Goal: Participate in discussion

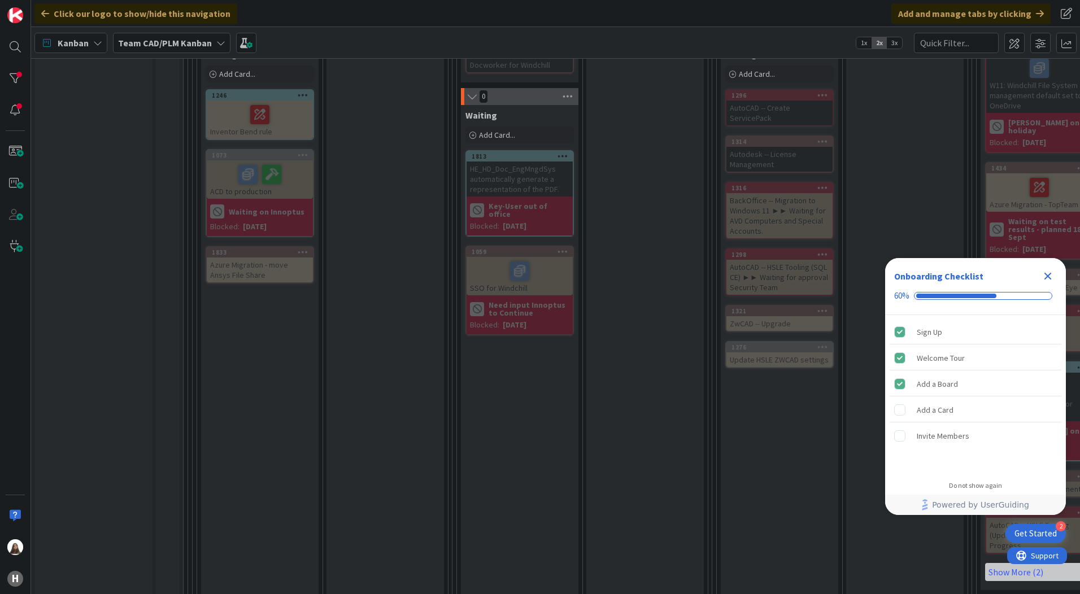
drag, startPoint x: 996, startPoint y: 267, endPoint x: 997, endPoint y: 281, distance: 14.7
click at [997, 281] on div "Onboarding Checklist 60%" at bounding box center [975, 286] width 181 height 57
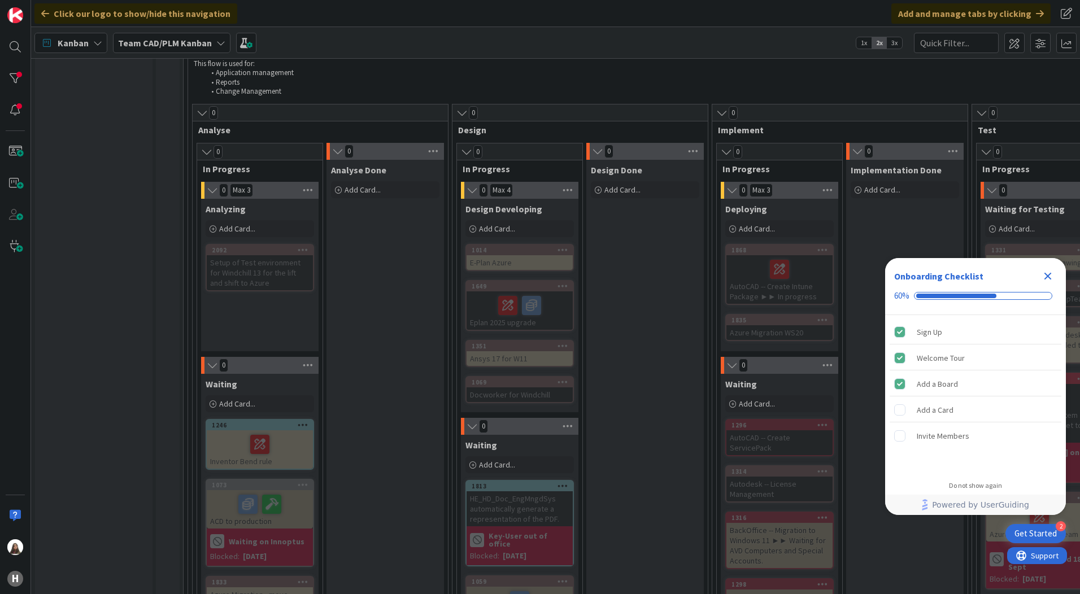
scroll to position [565, 0]
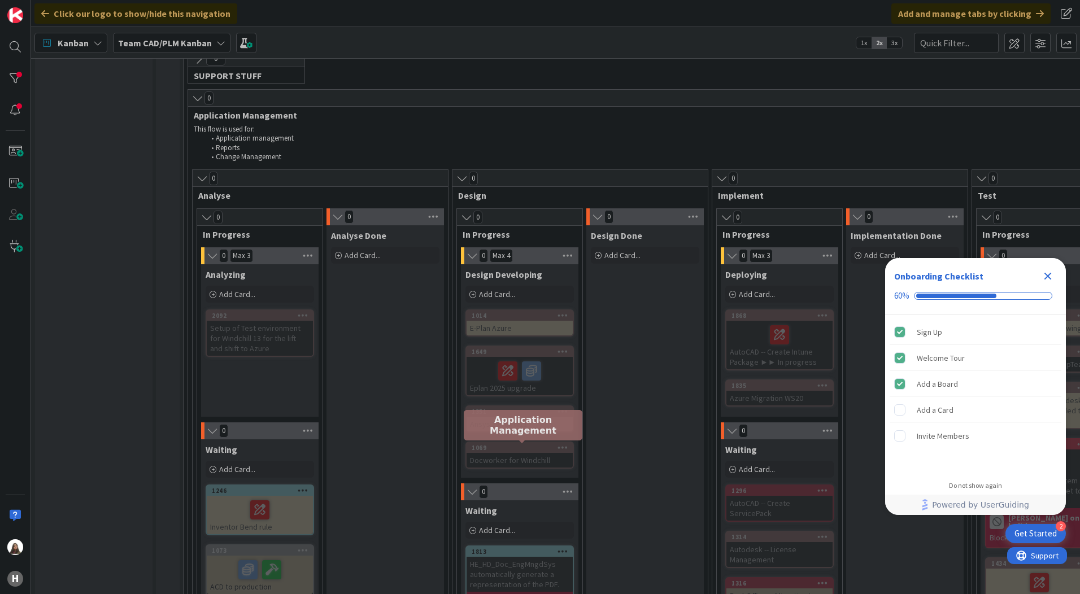
click at [518, 446] on div "1069" at bounding box center [522, 448] width 101 height 8
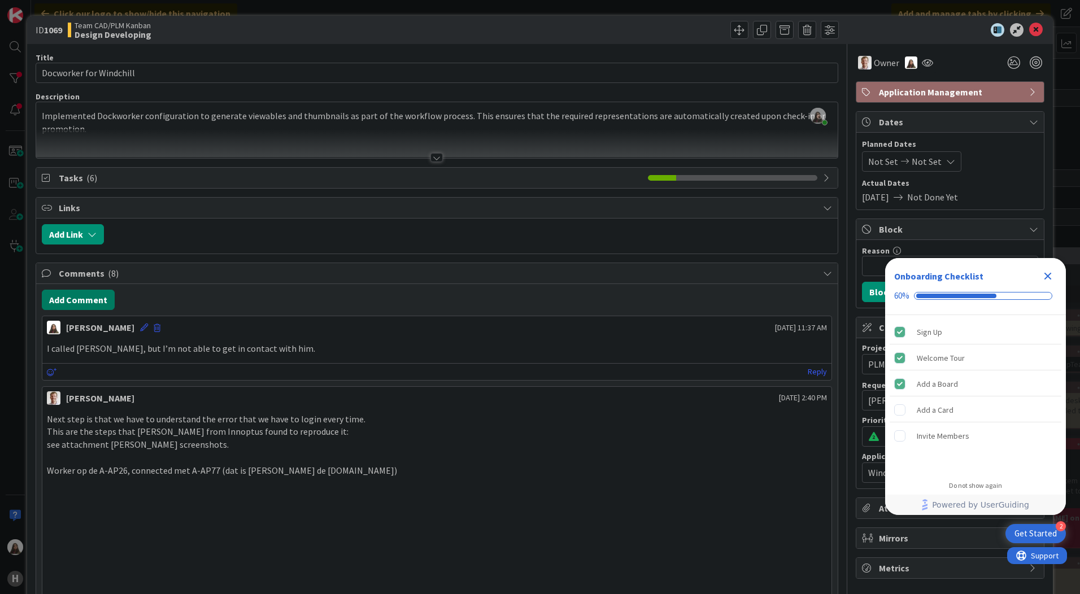
click at [78, 298] on button "Add Comment" at bounding box center [78, 300] width 73 height 20
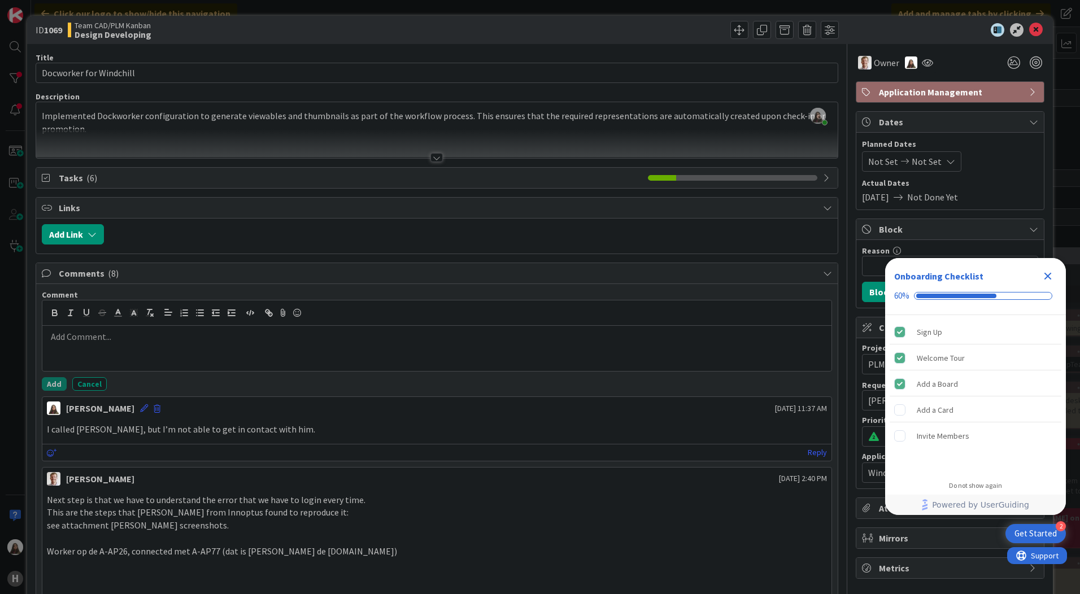
click at [101, 346] on div at bounding box center [436, 348] width 789 height 45
click at [195, 362] on p "[DATE] I have tested the word document for Doc_managed and Non" at bounding box center [437, 362] width 780 height 13
click at [345, 360] on p "[DATE] I have tested the word document type for Doc_managed and Non" at bounding box center [437, 362] width 780 height 13
click at [344, 366] on p "[DATE] I have tested the word document type for Doc_managed and Non_mamahed" at bounding box center [437, 362] width 780 height 13
click at [376, 368] on p "[DATE] I have tested the word document type for Doc_managed and Non_managed" at bounding box center [437, 362] width 780 height 13
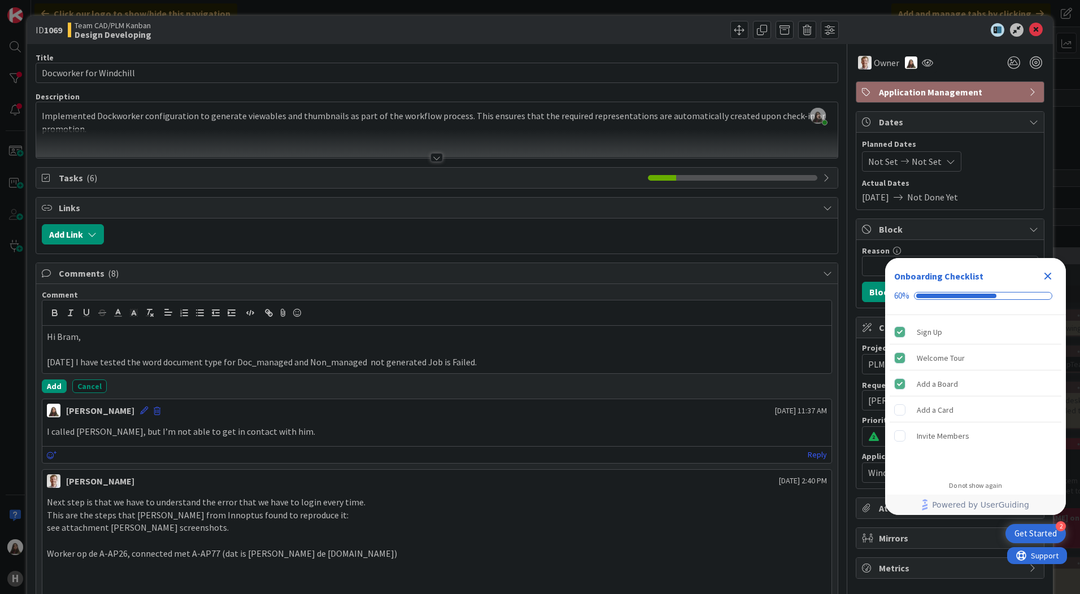
click at [156, 359] on p "[DATE] I have tested the word document type for Doc_managed and Non_managed not…" at bounding box center [437, 362] width 780 height 13
click at [478, 361] on p "[DATE] I have tested the word document type for Doc_managed and Non_managed not…" at bounding box center [437, 362] width 780 height 13
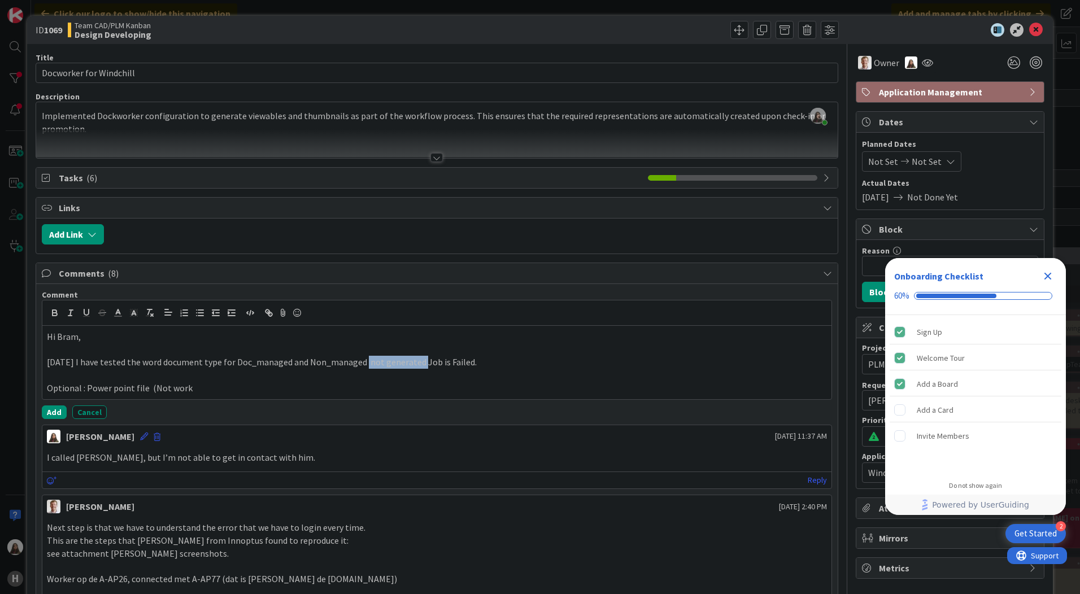
drag, startPoint x: 414, startPoint y: 359, endPoint x: 358, endPoint y: 360, distance: 55.9
click at [358, 360] on p "[DATE] I have tested the word document type for Doc_managed and Non_managed not…" at bounding box center [437, 362] width 780 height 13
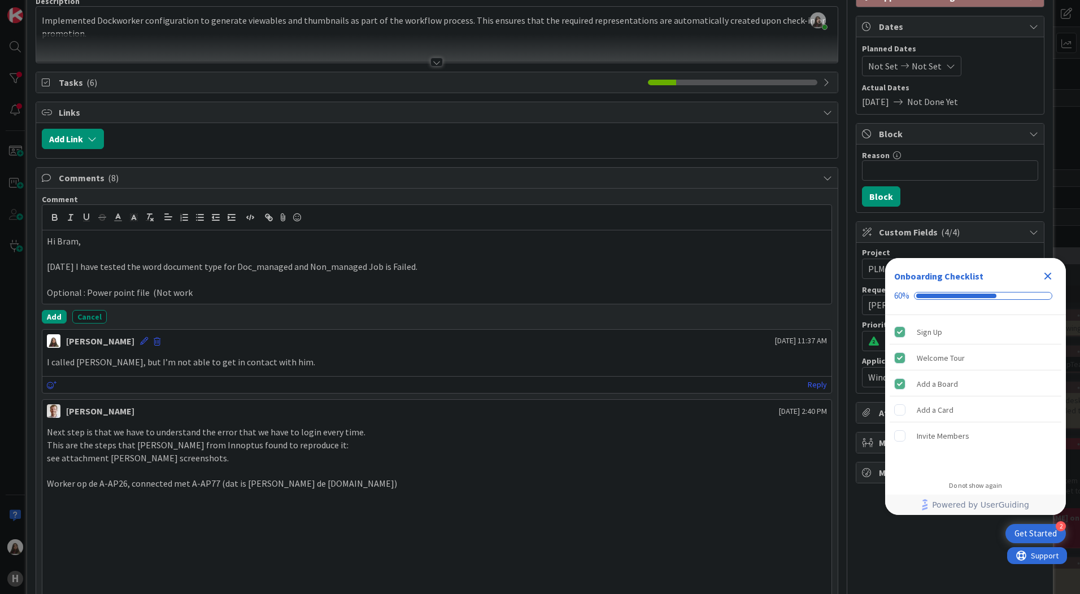
scroll to position [113, 0]
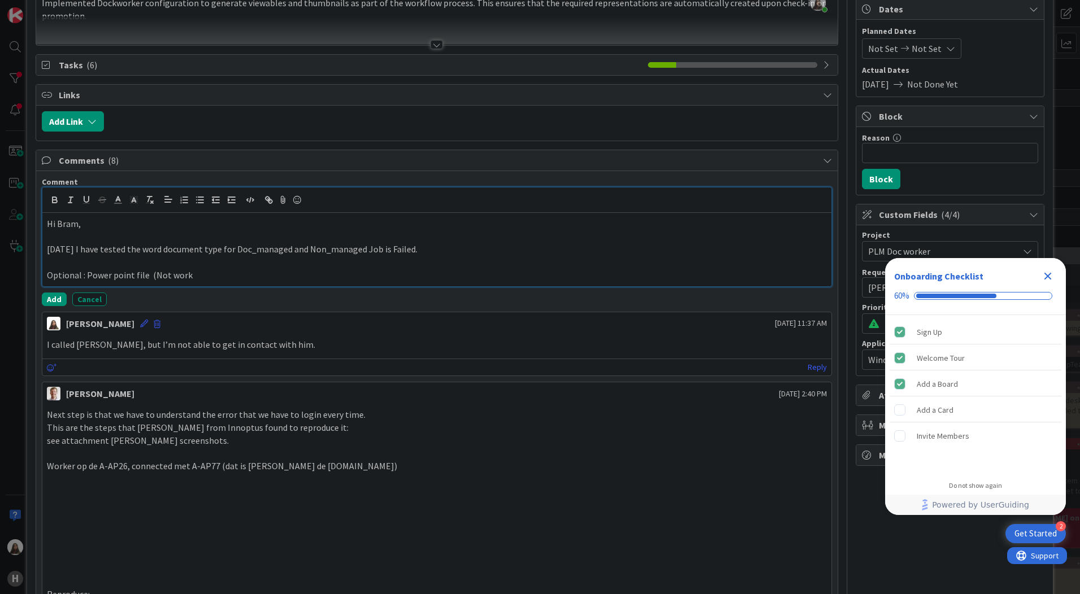
click at [202, 278] on p "Optional : Power point file (Not work" at bounding box center [437, 275] width 780 height 13
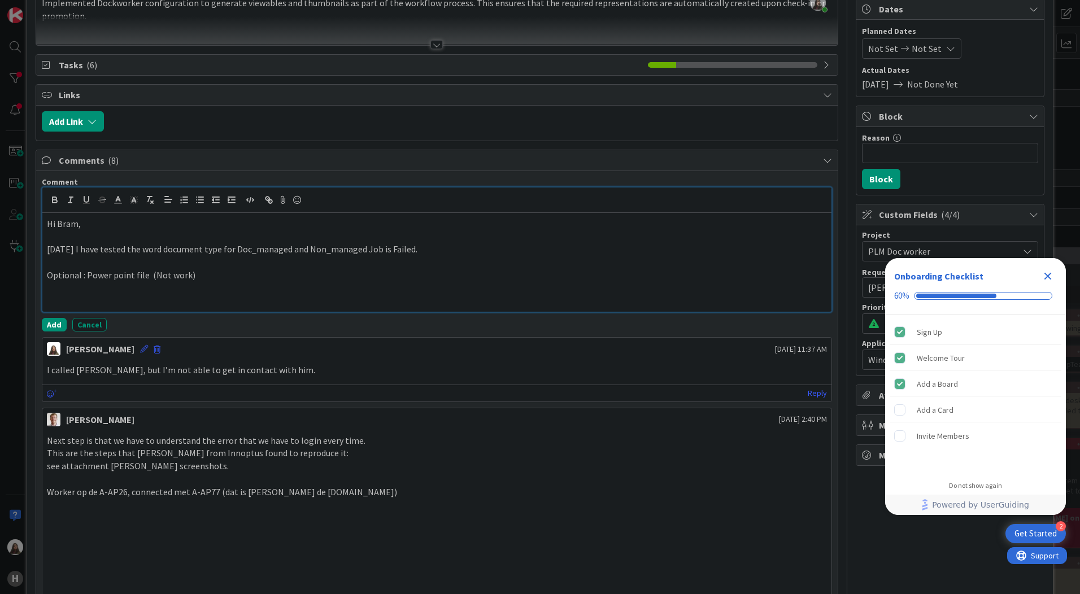
click at [191, 273] on p "Optional : Power point file (Not work)" at bounding box center [437, 275] width 780 height 13
click at [58, 289] on p at bounding box center [437, 288] width 780 height 13
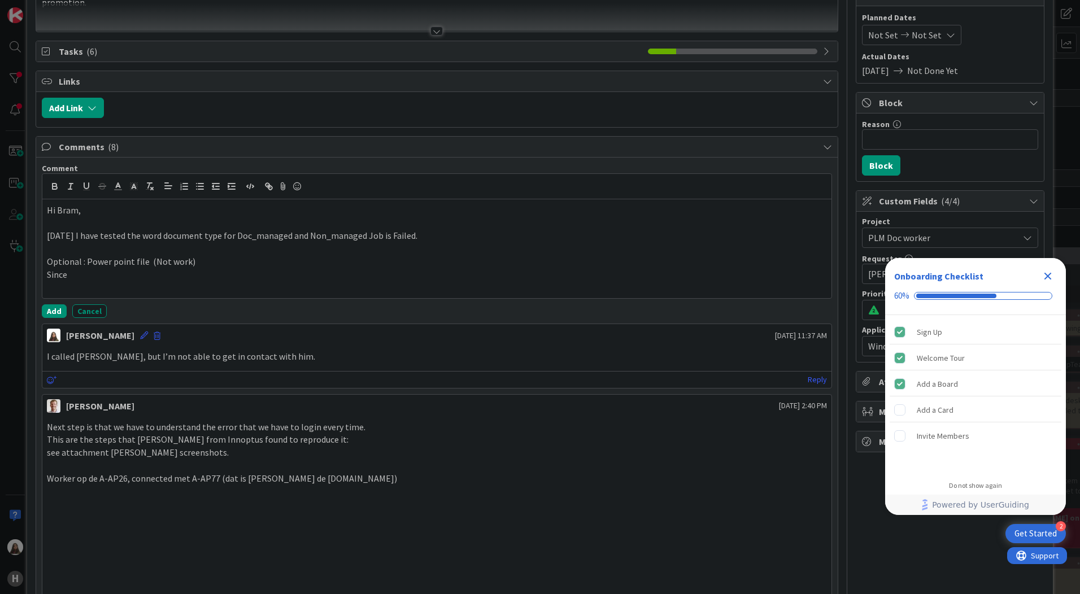
scroll to position [56, 0]
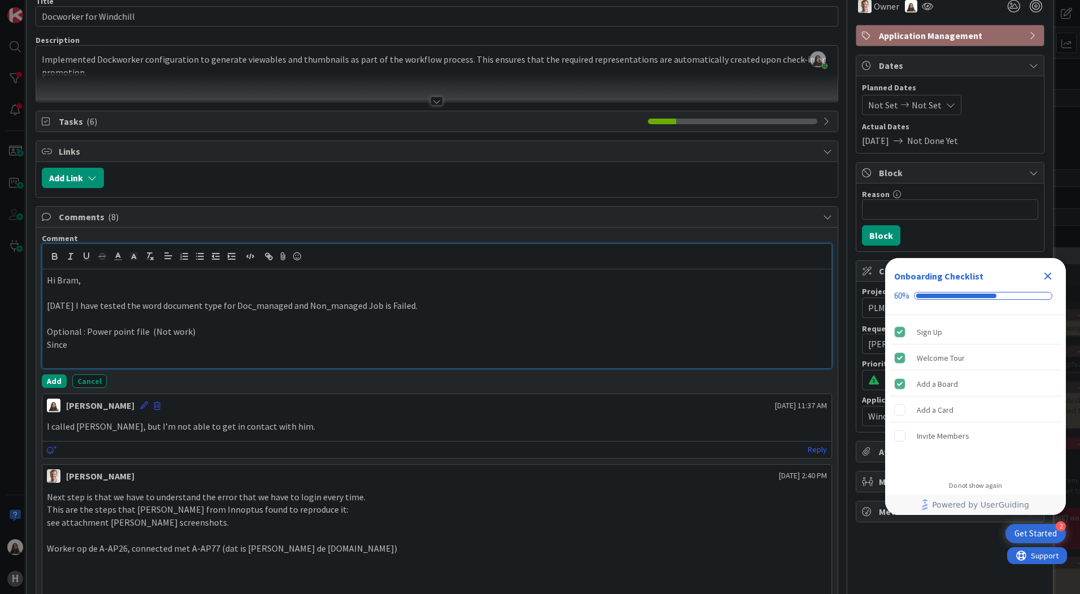
click at [76, 342] on p "Since" at bounding box center [437, 344] width 780 height 13
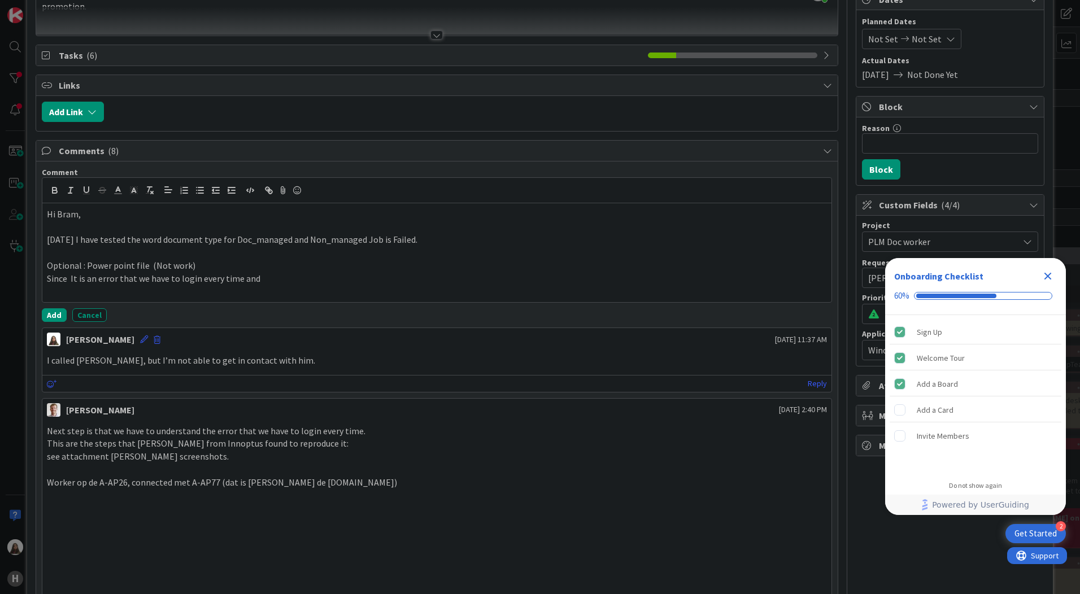
scroll to position [113, 0]
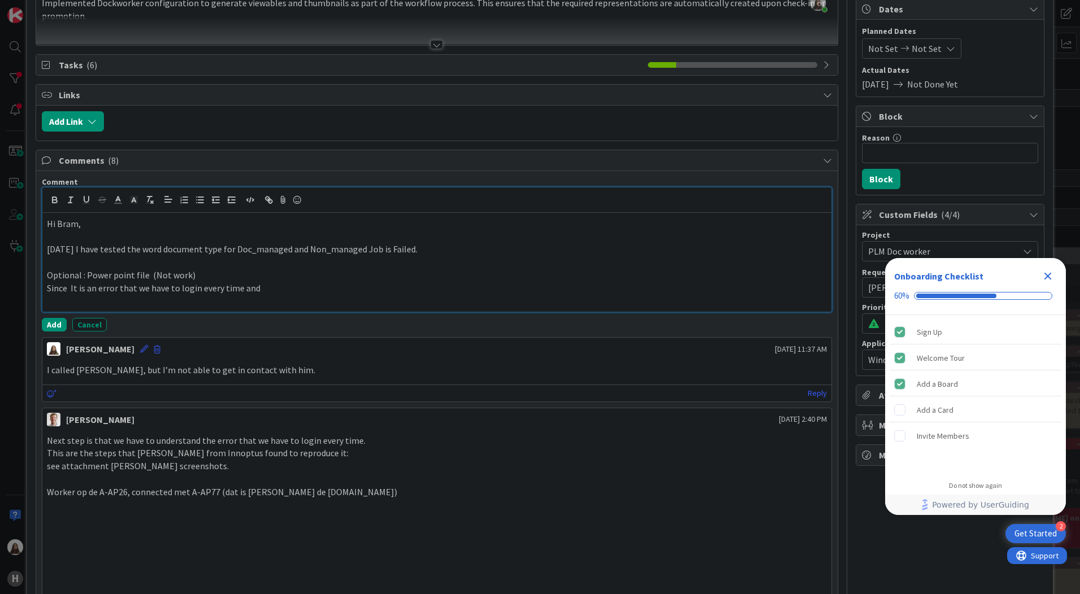
click at [46, 272] on div "Hi Bram, [DATE] I have tested the word document type for Doc_managed and Non_ma…" at bounding box center [436, 262] width 789 height 99
